Goal: Check status: Check status

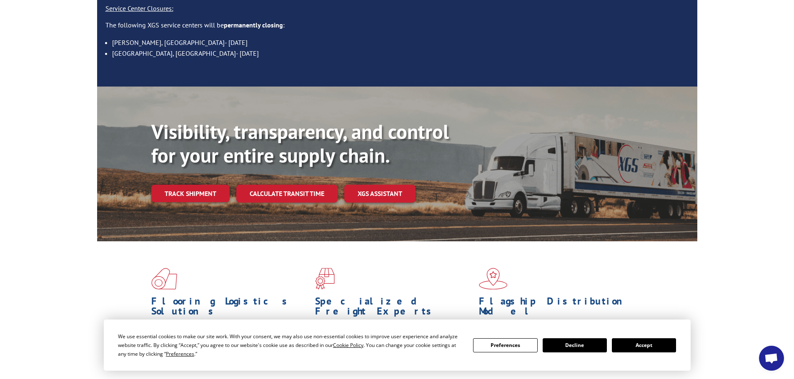
scroll to position [125, 0]
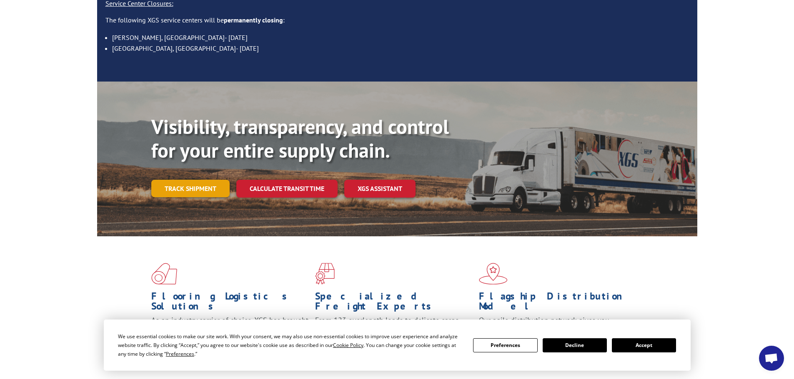
click at [187, 180] on link "Track shipment" at bounding box center [190, 188] width 78 height 17
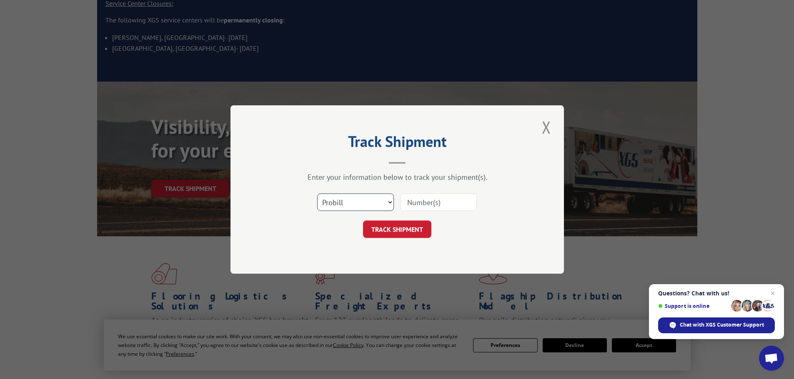
click at [349, 203] on select "Select category... Probill BOL PO" at bounding box center [355, 202] width 77 height 17
select select "bol"
click at [317, 194] on select "Select category... Probill BOL PO" at bounding box center [355, 202] width 77 height 17
click at [448, 203] on input at bounding box center [438, 202] width 77 height 17
paste input "4905773"
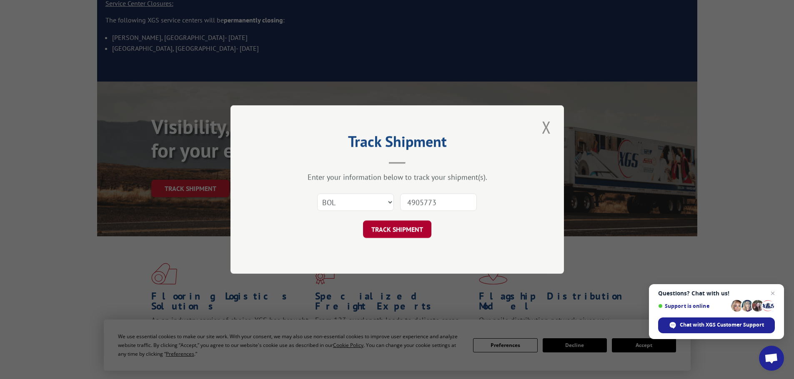
type input "4905773"
click at [384, 227] on button "TRACK SHIPMENT" at bounding box center [397, 229] width 68 height 17
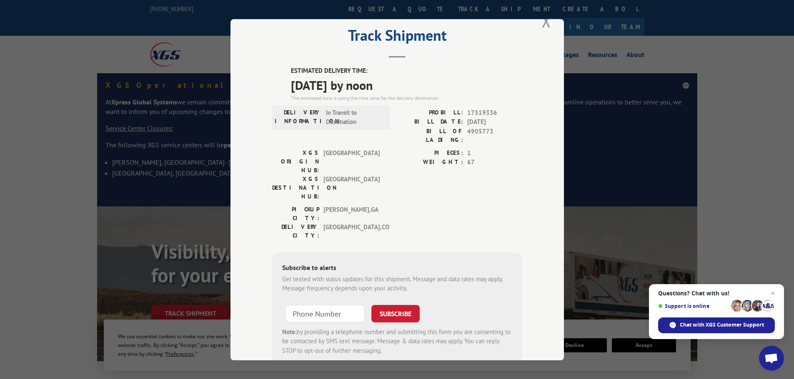
scroll to position [0, 0]
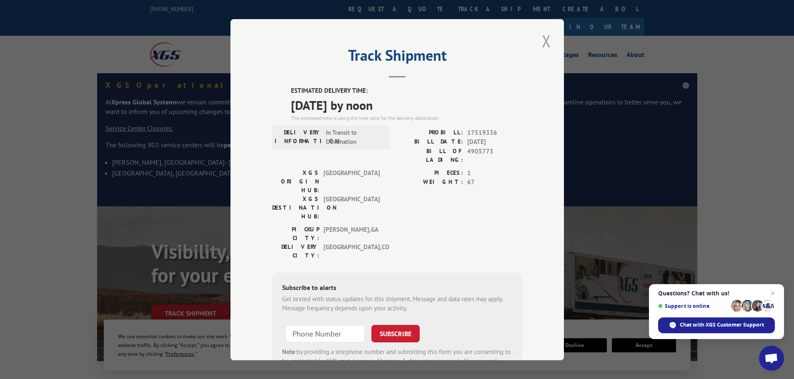
click at [540, 44] on button "Close modal" at bounding box center [546, 41] width 14 height 23
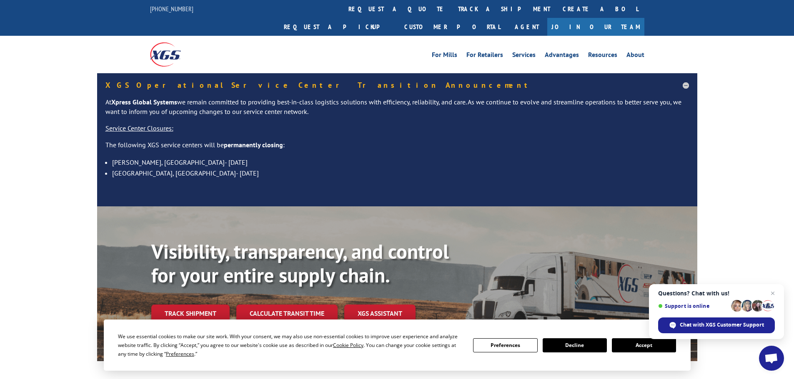
click at [37, 73] on div "XGS Operational Service Center Transition Announcement At Xpress Global Systems…" at bounding box center [397, 139] width 794 height 133
